Goal: Transaction & Acquisition: Obtain resource

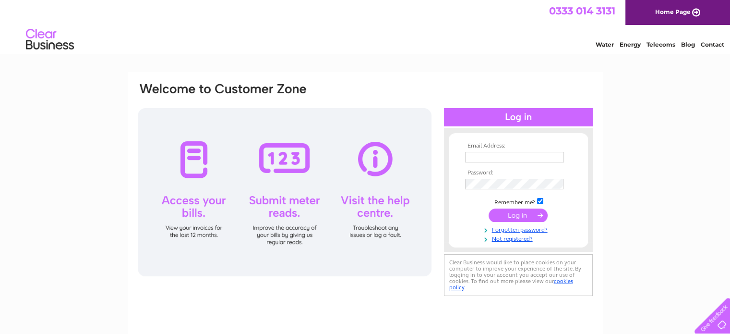
type input "therenownteam@renownfilms.co.uk"
click at [510, 212] on input "submit" at bounding box center [518, 214] width 59 height 13
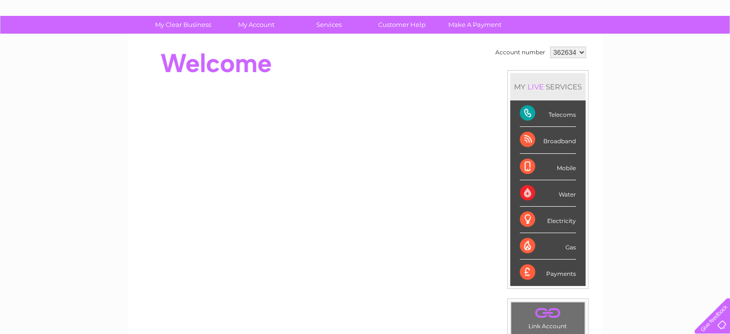
scroll to position [60, 0]
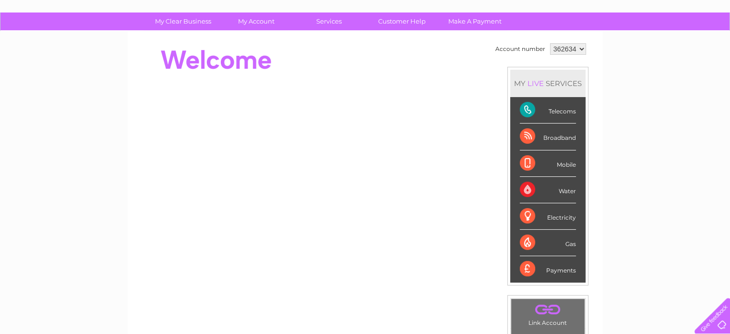
drag, startPoint x: 544, startPoint y: 105, endPoint x: 526, endPoint y: 112, distance: 19.6
click at [526, 112] on div "Telecoms" at bounding box center [548, 110] width 56 height 26
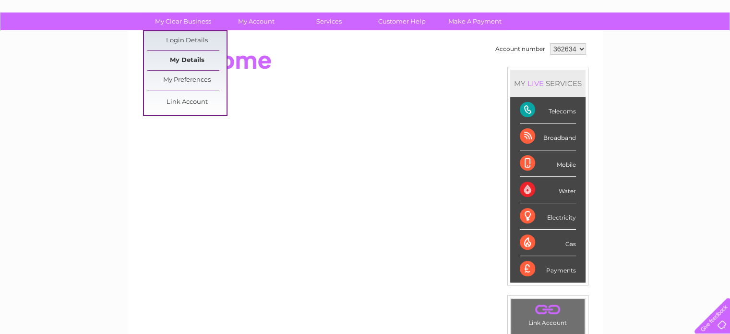
click at [194, 53] on link "My Details" at bounding box center [186, 60] width 79 height 19
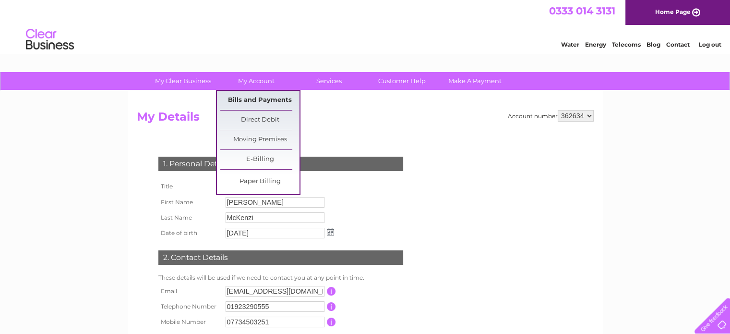
click at [245, 98] on link "Bills and Payments" at bounding box center [259, 100] width 79 height 19
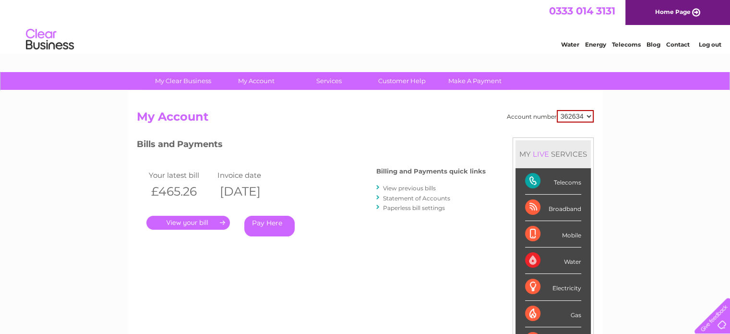
click at [431, 195] on link "Statement of Accounts" at bounding box center [416, 197] width 67 height 7
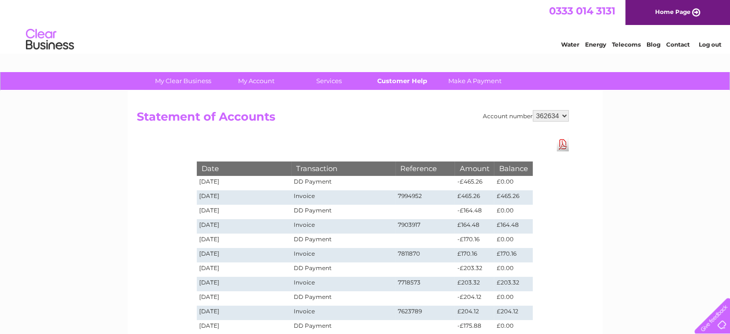
click at [393, 84] on link "Customer Help" at bounding box center [401, 81] width 79 height 18
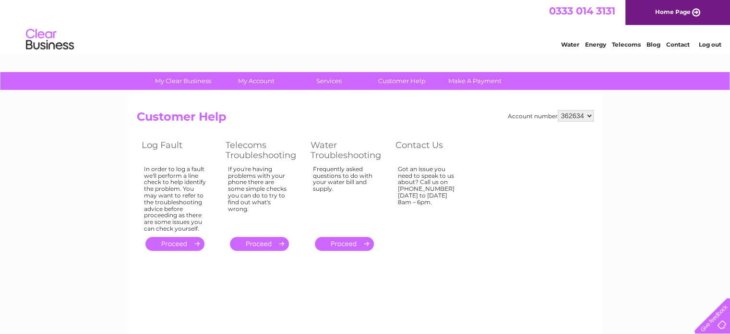
click at [392, 107] on div "Account number 362634 Customer Help Log Fault Telecoms Troubleshooting Water Tr…" at bounding box center [365, 225] width 475 height 269
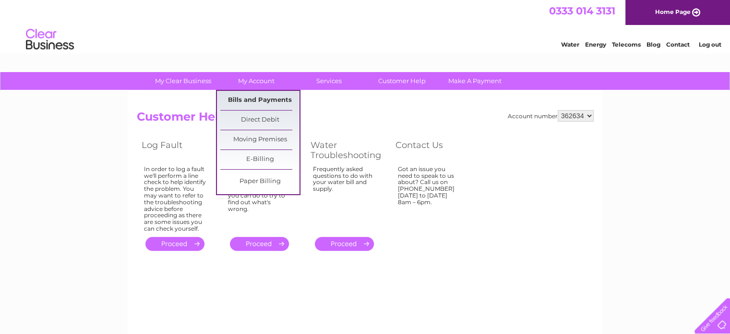
click at [265, 99] on link "Bills and Payments" at bounding box center [259, 100] width 79 height 19
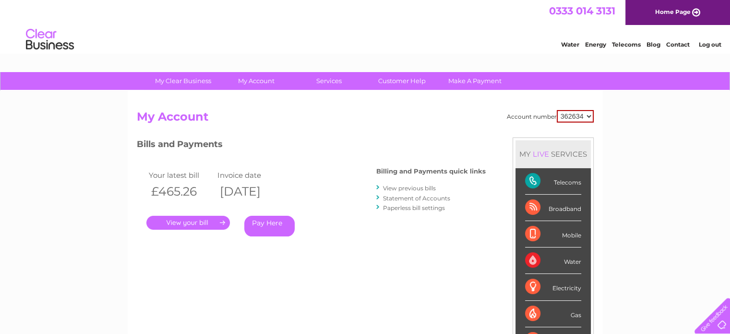
click at [413, 189] on link "View previous bills" at bounding box center [409, 187] width 53 height 7
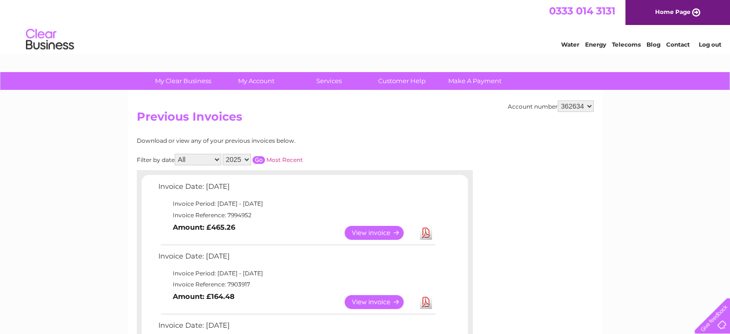
click at [383, 233] on link "View" at bounding box center [380, 233] width 71 height 14
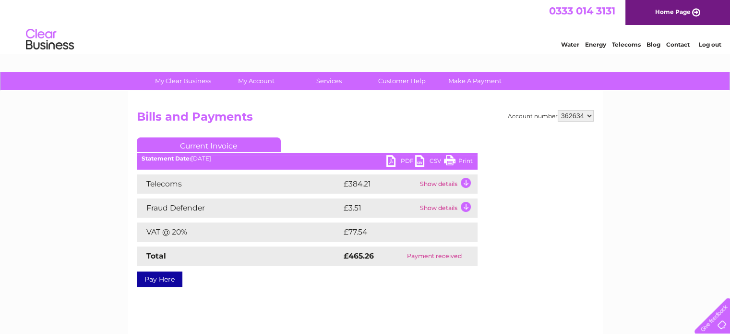
click at [401, 159] on link "PDF" at bounding box center [400, 162] width 29 height 14
click at [463, 181] on td "Show details" at bounding box center [448, 183] width 60 height 19
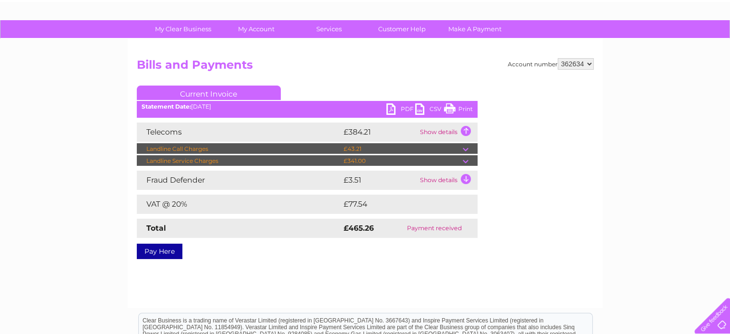
scroll to position [25, 0]
